Goal: Task Accomplishment & Management: Manage account settings

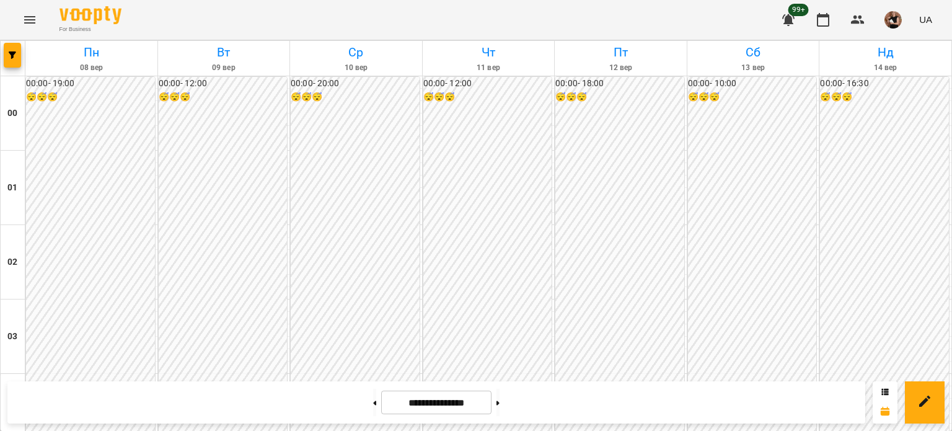
scroll to position [1485, 0]
